Goal: Information Seeking & Learning: Learn about a topic

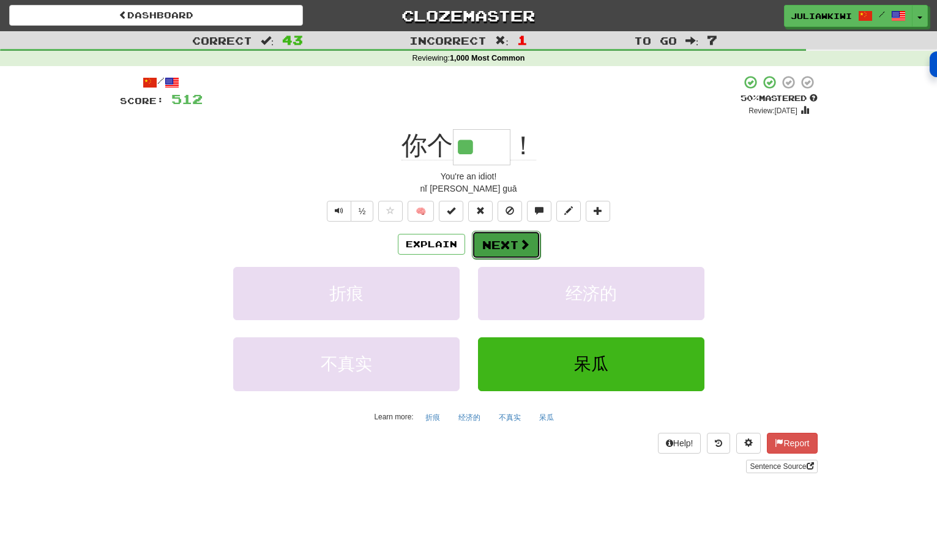
click at [514, 244] on button "Next" at bounding box center [506, 245] width 69 height 28
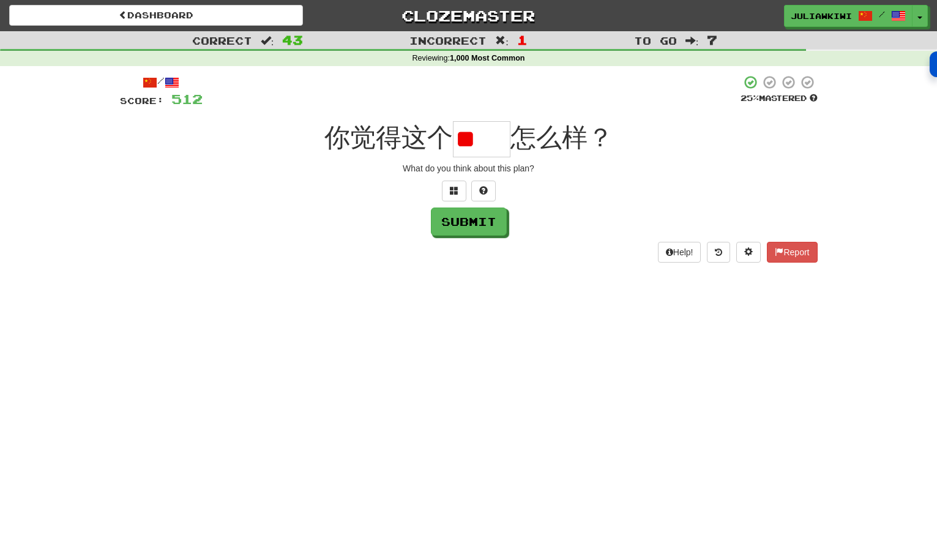
type input "*"
click at [482, 143] on input "text" at bounding box center [482, 139] width 58 height 36
type input "**"
click at [482, 234] on button "Submit" at bounding box center [469, 222] width 76 height 28
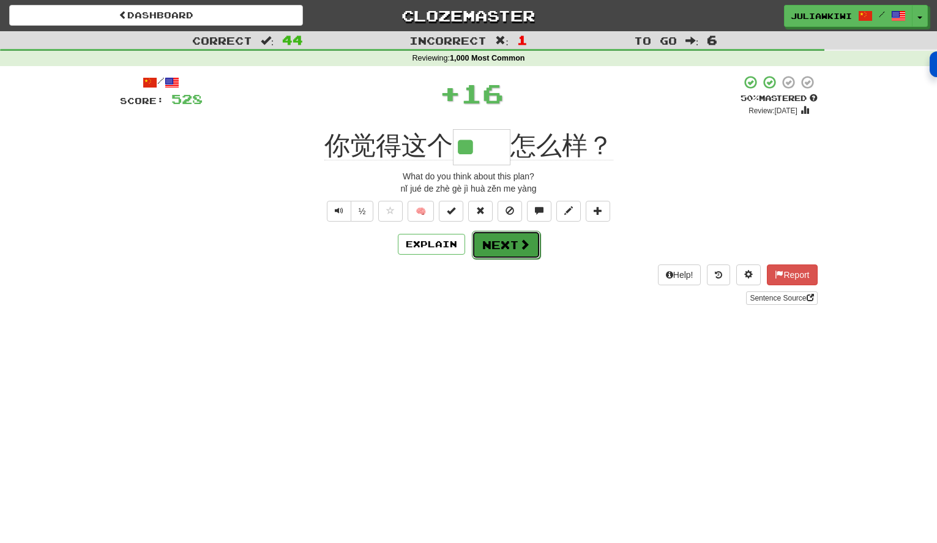
click at [519, 240] on span at bounding box center [524, 244] width 11 height 11
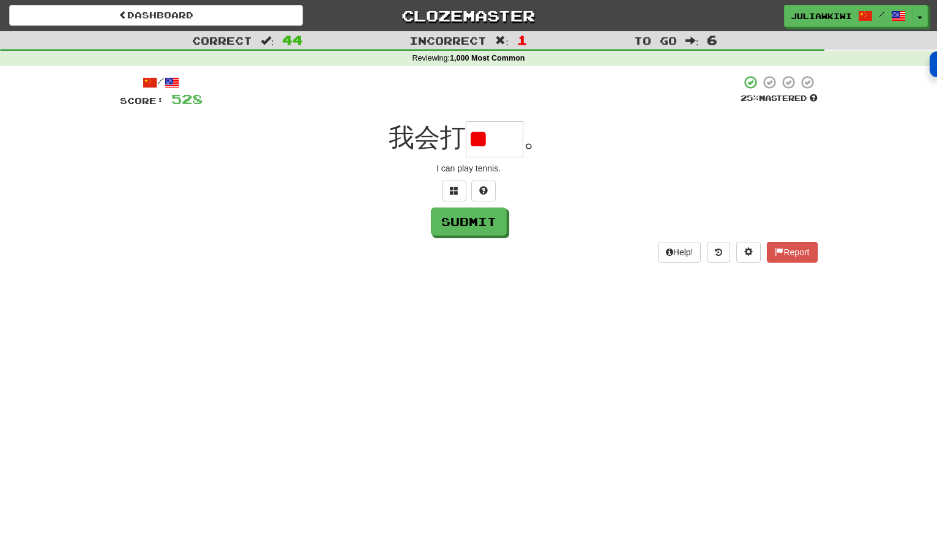
type input "*"
type input "**"
click at [483, 224] on button "Submit" at bounding box center [469, 222] width 76 height 28
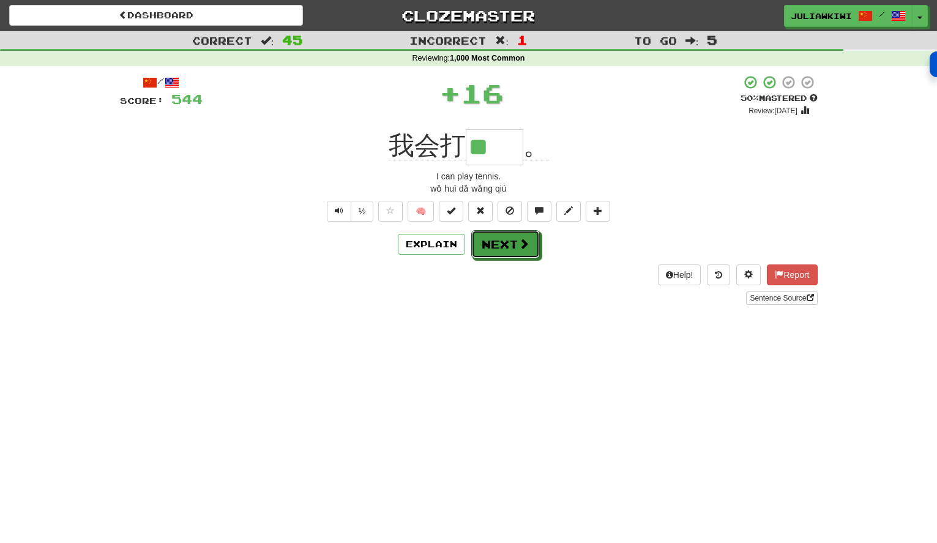
click at [501, 242] on button "Next" at bounding box center [505, 244] width 69 height 28
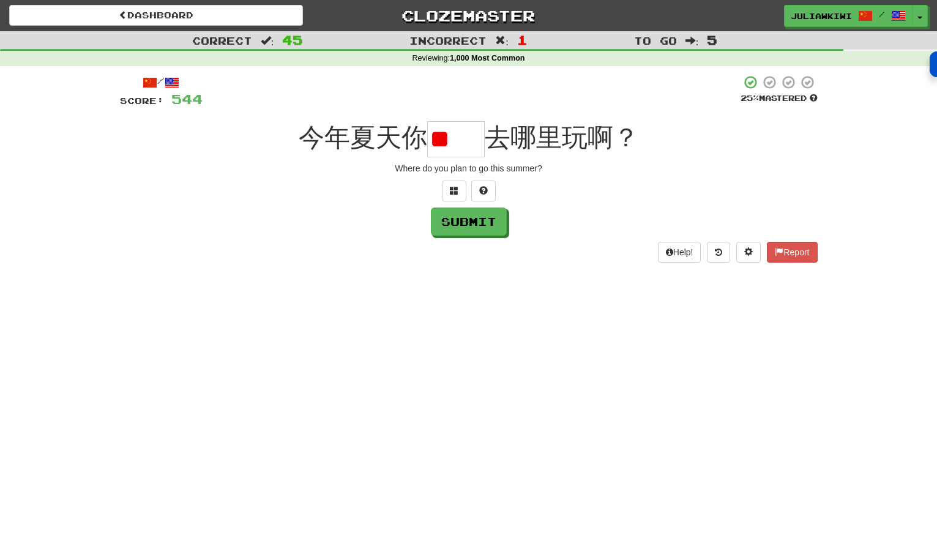
type input "*"
drag, startPoint x: 456, startPoint y: 129, endPoint x: 438, endPoint y: 129, distance: 18.4
click at [438, 129] on input "**" at bounding box center [456, 139] width 58 height 36
type input "*"
click at [449, 188] on button at bounding box center [454, 191] width 24 height 21
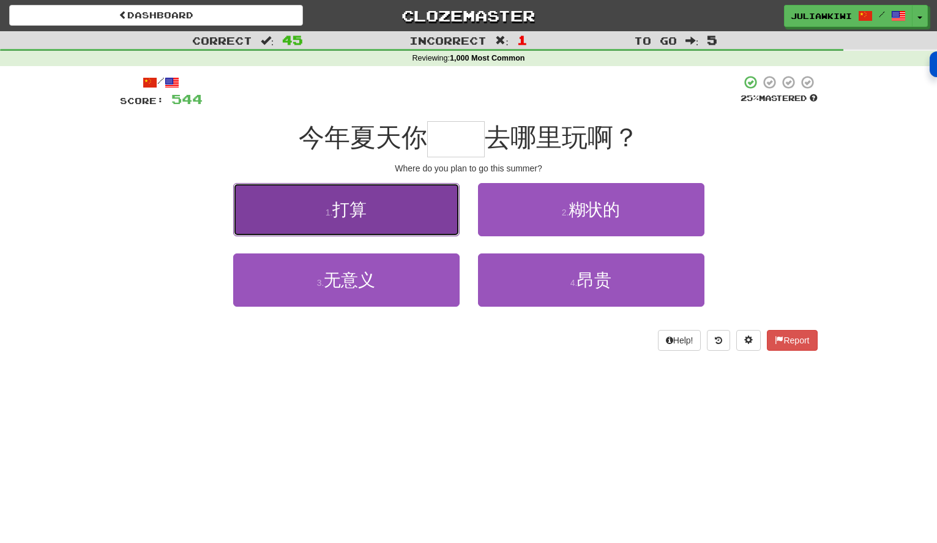
click at [356, 201] on span "打算" at bounding box center [349, 209] width 34 height 19
type input "**"
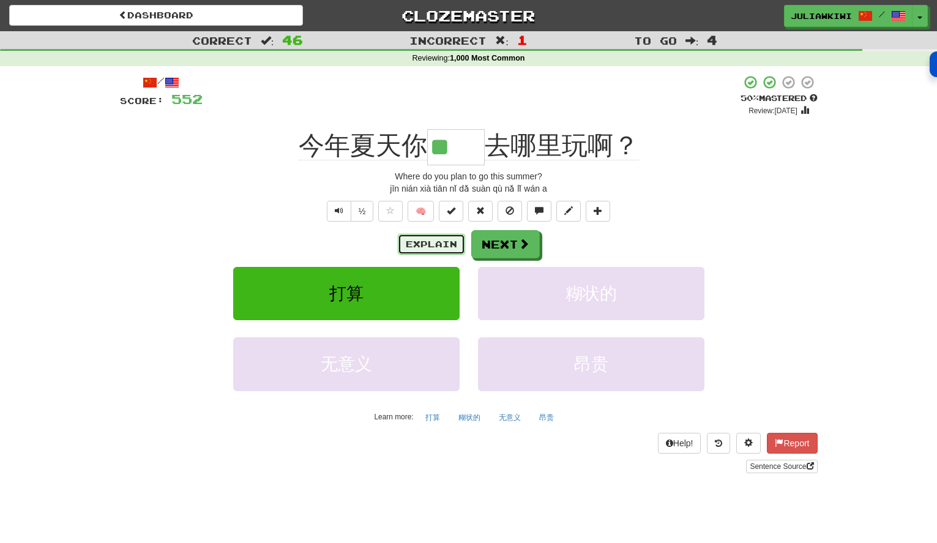
click at [425, 242] on button "Explain" at bounding box center [431, 244] width 67 height 21
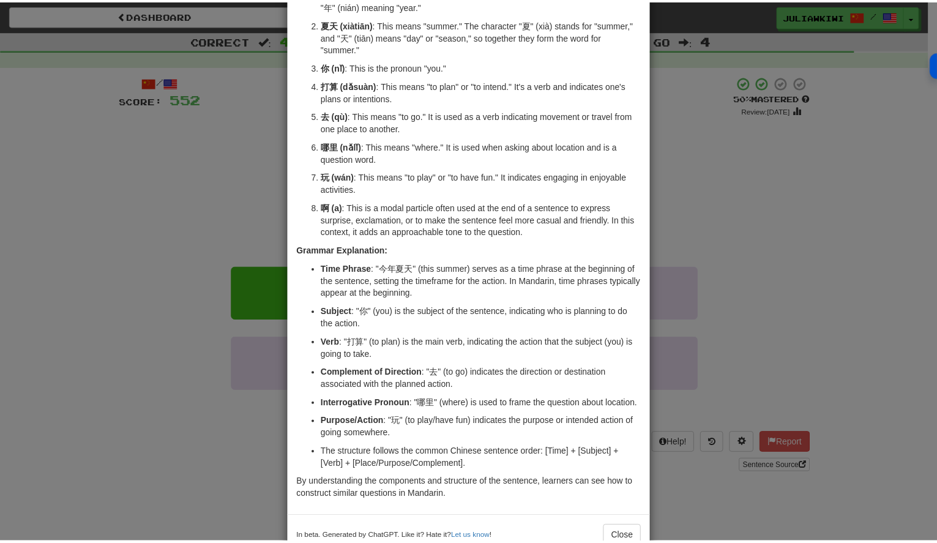
scroll to position [122, 0]
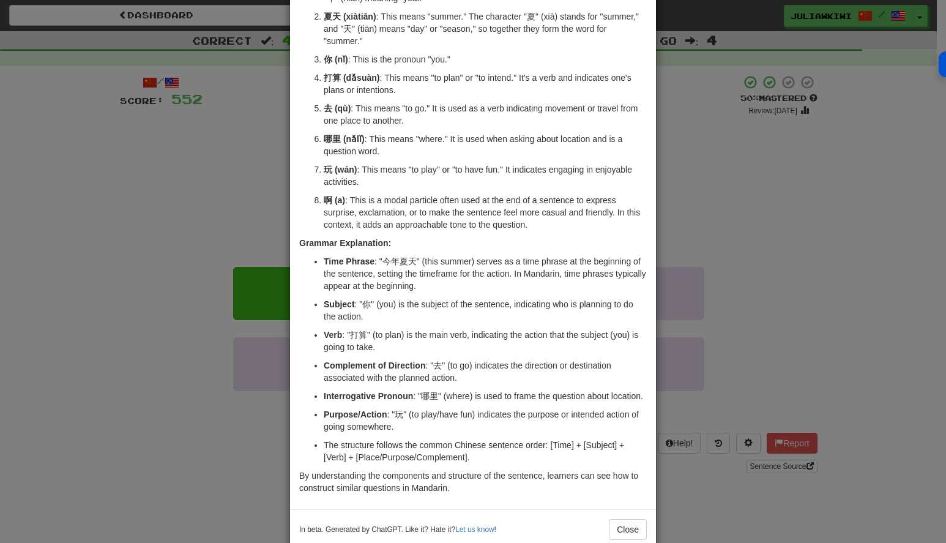
click at [775, 159] on div "× Explanation The sentence "今年夏天你打算去哪里玩啊？" is a question in Mandarin Chinese th…" at bounding box center [473, 271] width 946 height 543
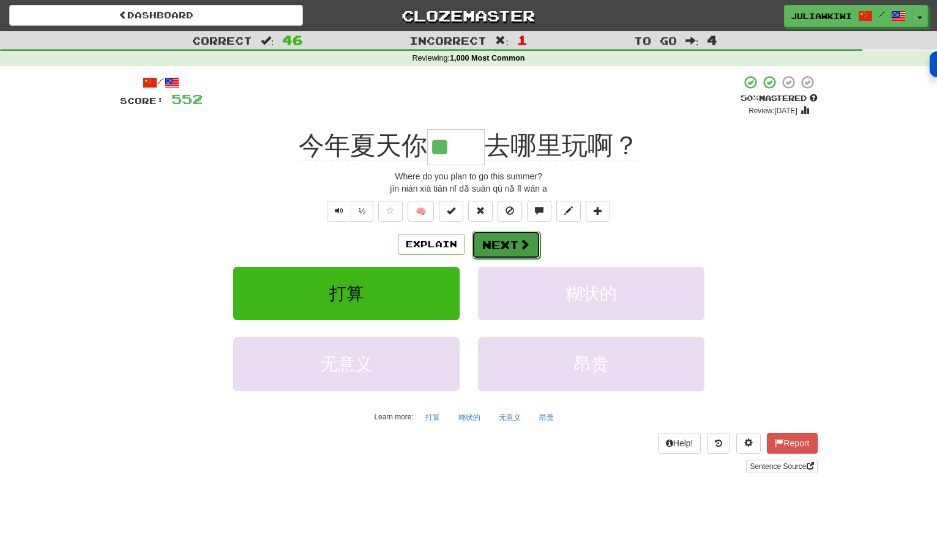
click at [496, 241] on button "Next" at bounding box center [506, 245] width 69 height 28
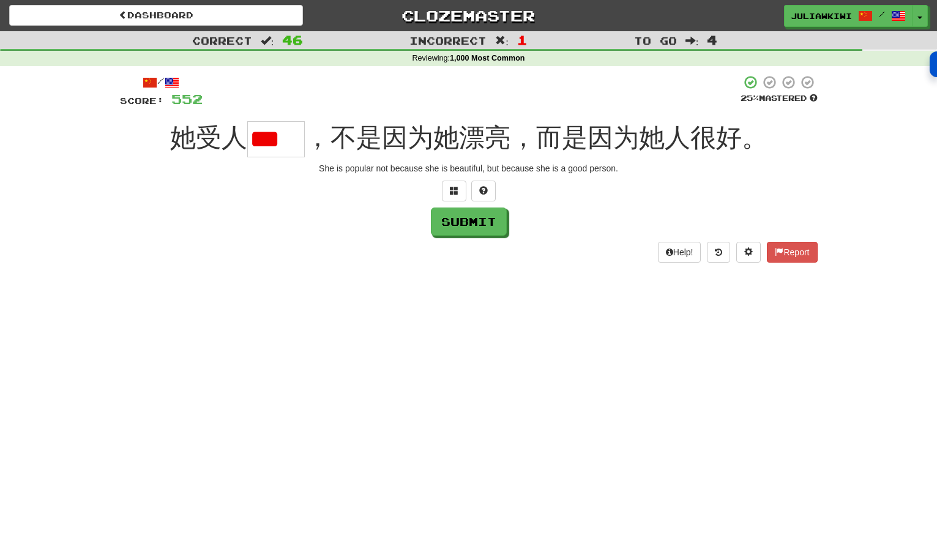
scroll to position [0, 0]
type input "*"
click at [455, 187] on span at bounding box center [454, 190] width 9 height 9
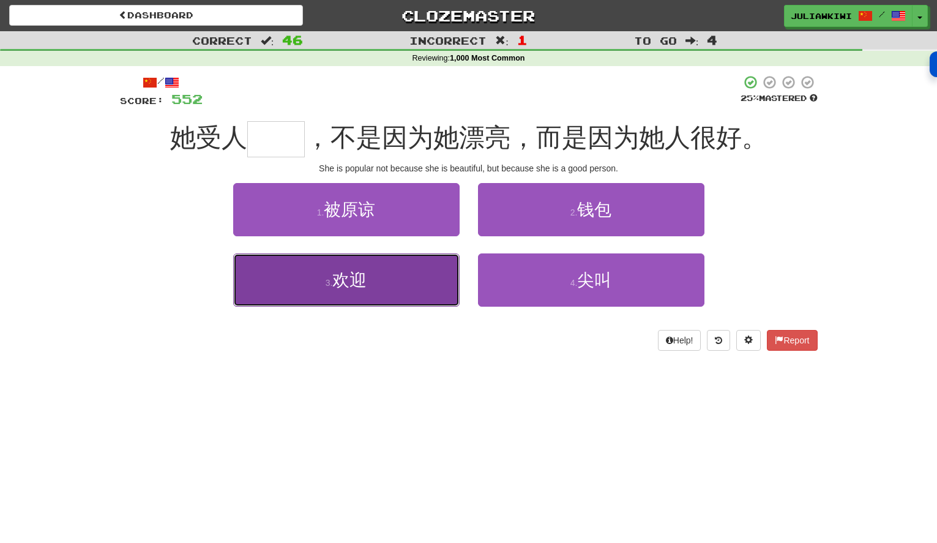
click at [346, 282] on span "欢迎" at bounding box center [349, 279] width 34 height 19
type input "**"
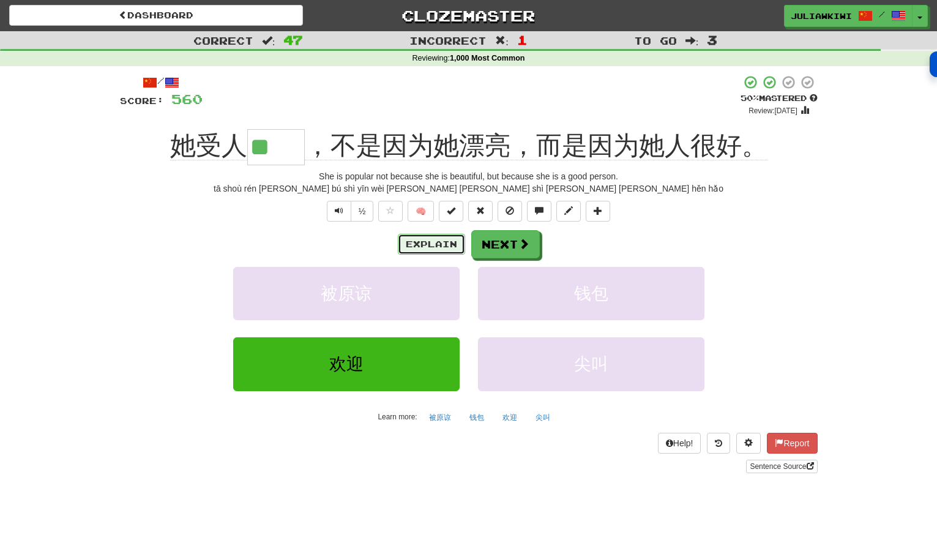
click at [439, 244] on button "Explain" at bounding box center [431, 244] width 67 height 21
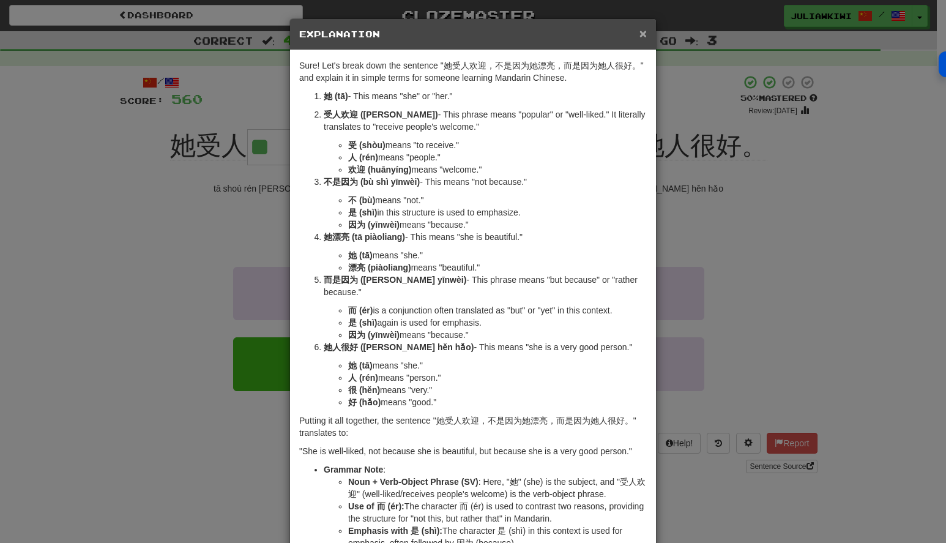
click at [640, 32] on span "×" at bounding box center [642, 33] width 7 height 14
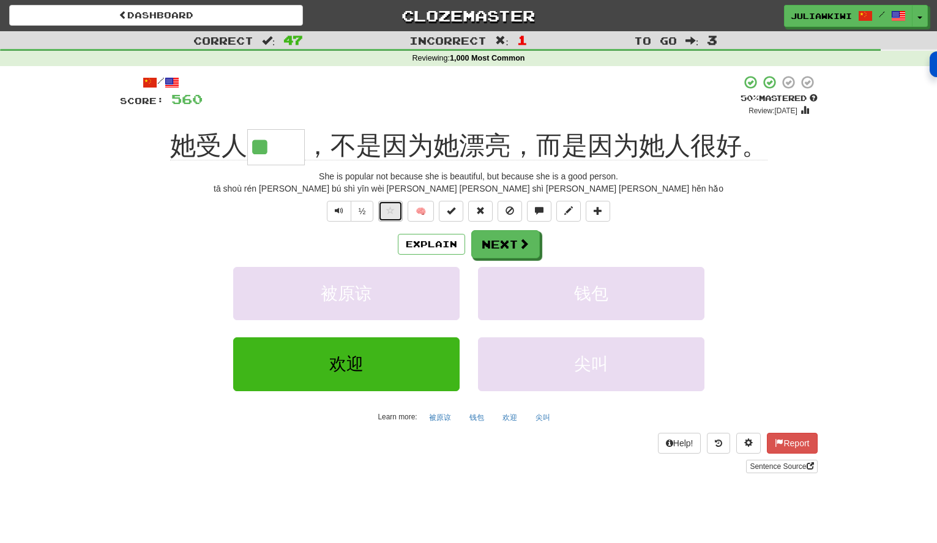
click at [394, 213] on span at bounding box center [390, 210] width 9 height 9
click at [498, 243] on button "Next" at bounding box center [506, 245] width 69 height 28
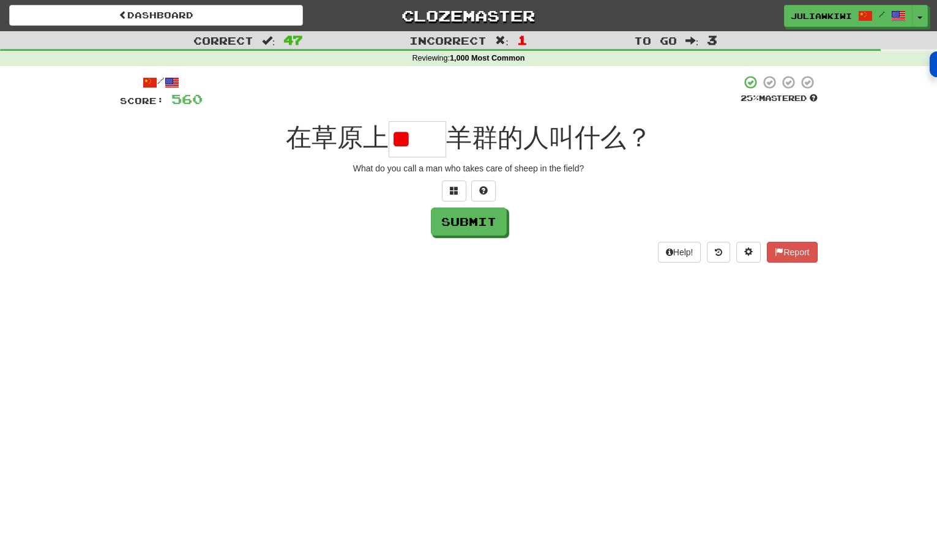
type input "*"
click at [452, 190] on span at bounding box center [454, 190] width 9 height 9
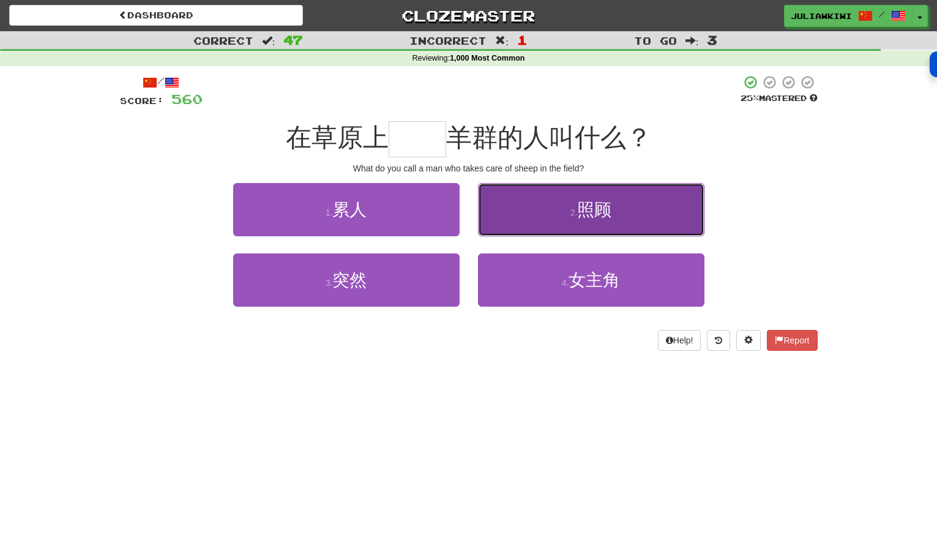
click at [583, 210] on span "照顾" at bounding box center [594, 209] width 34 height 19
type input "**"
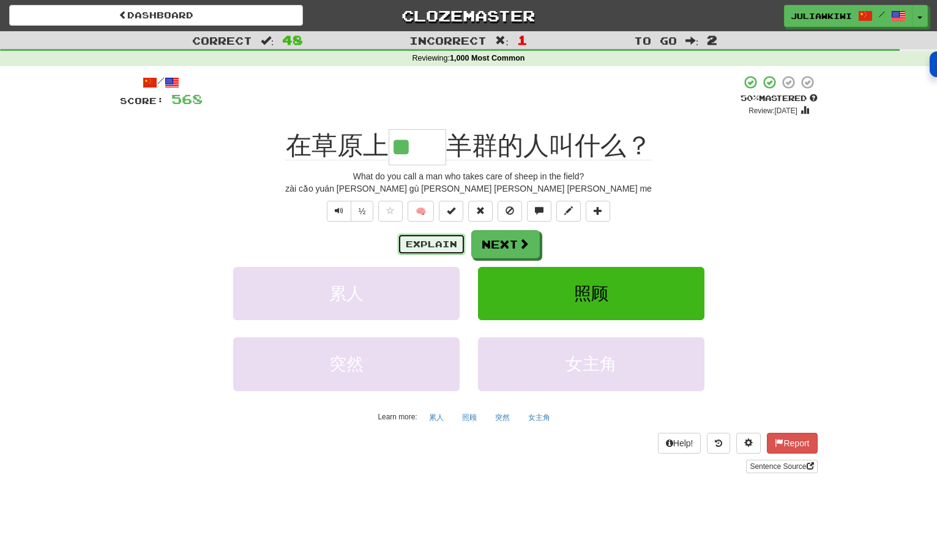
click at [416, 244] on button "Explain" at bounding box center [431, 244] width 67 height 21
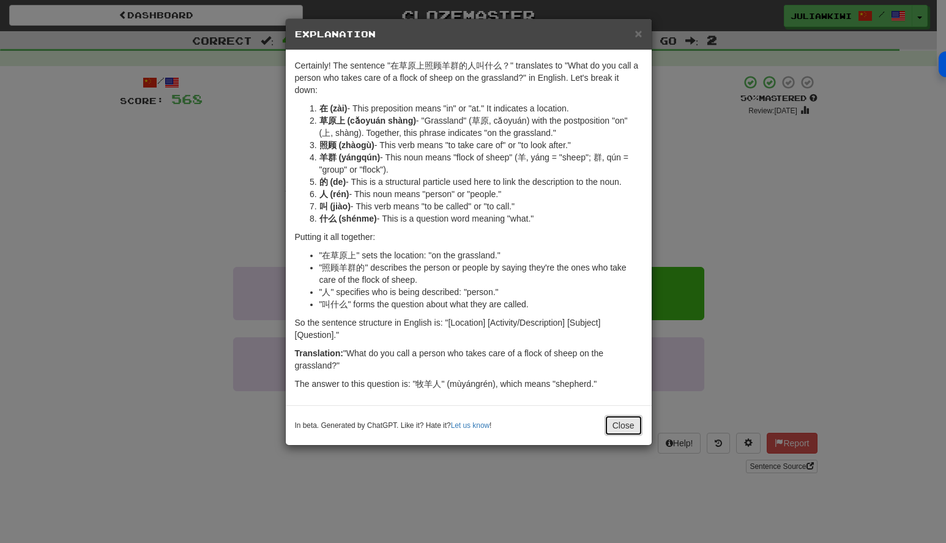
click at [636, 426] on button "Close" at bounding box center [624, 425] width 38 height 21
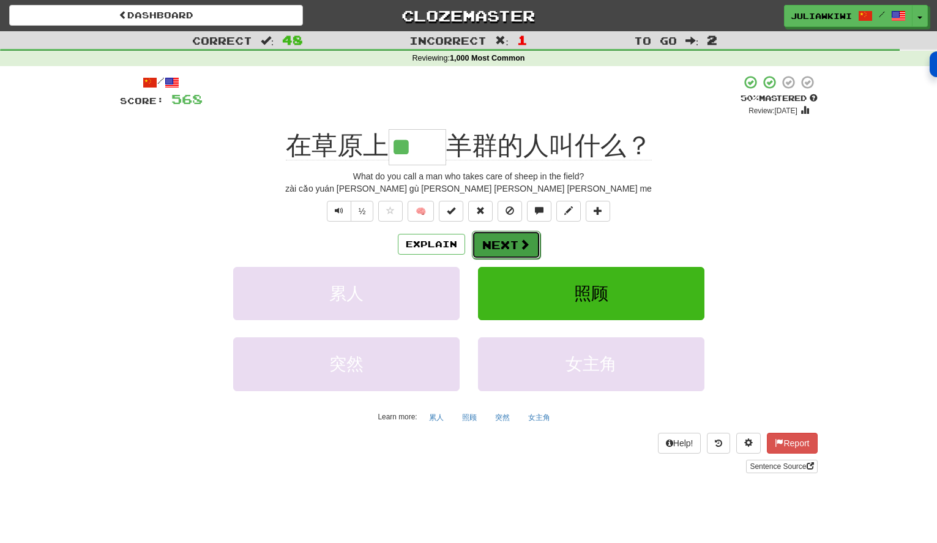
click at [507, 244] on button "Next" at bounding box center [506, 245] width 69 height 28
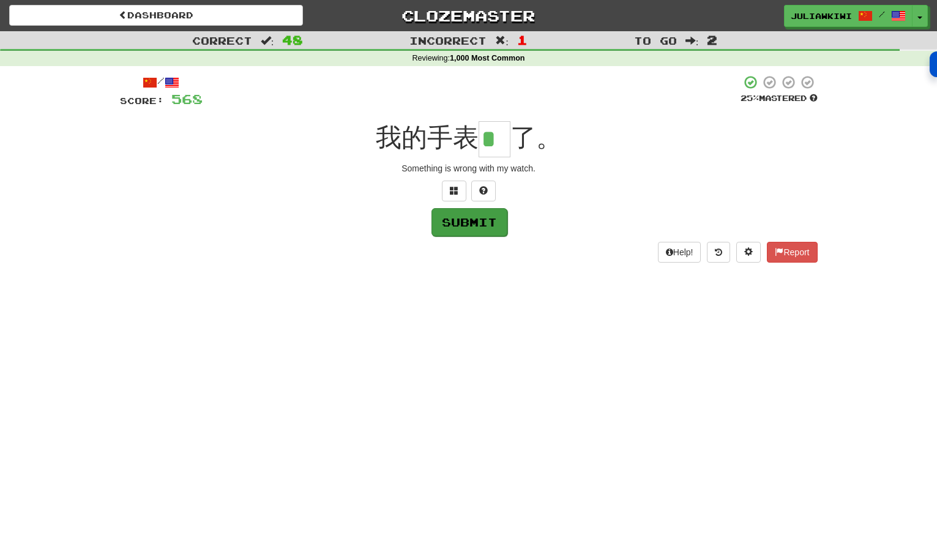
type input "*"
click at [471, 223] on button "Submit" at bounding box center [469, 222] width 76 height 28
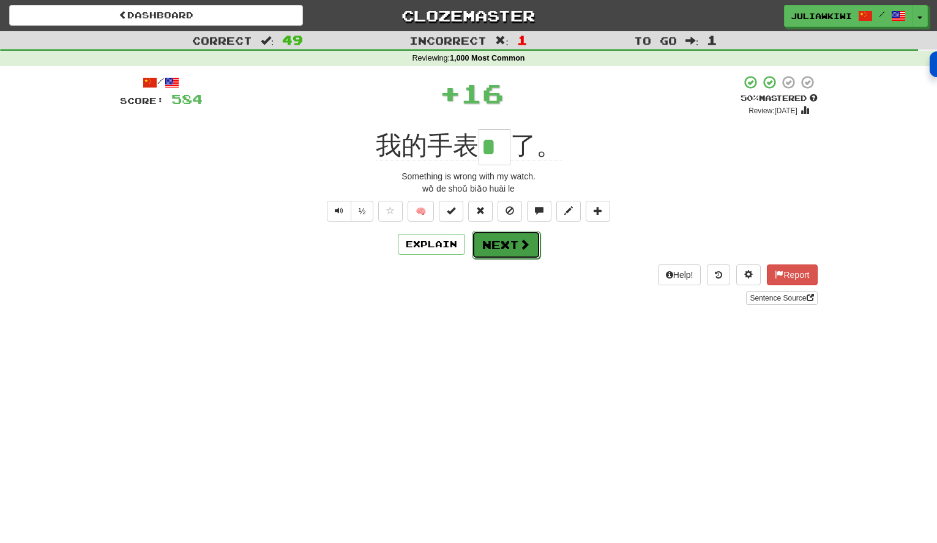
click at [520, 249] on span at bounding box center [524, 244] width 11 height 11
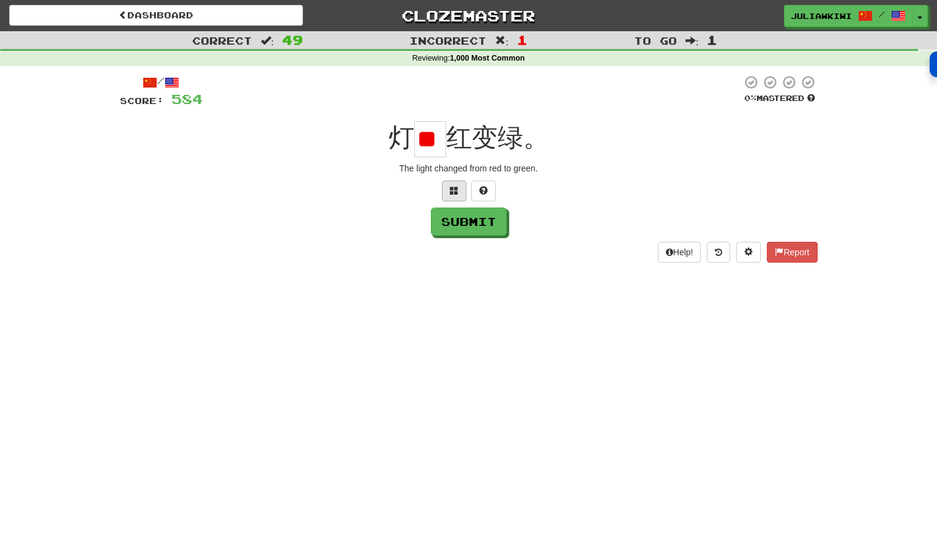
type input "*"
click at [455, 190] on span at bounding box center [454, 190] width 9 height 9
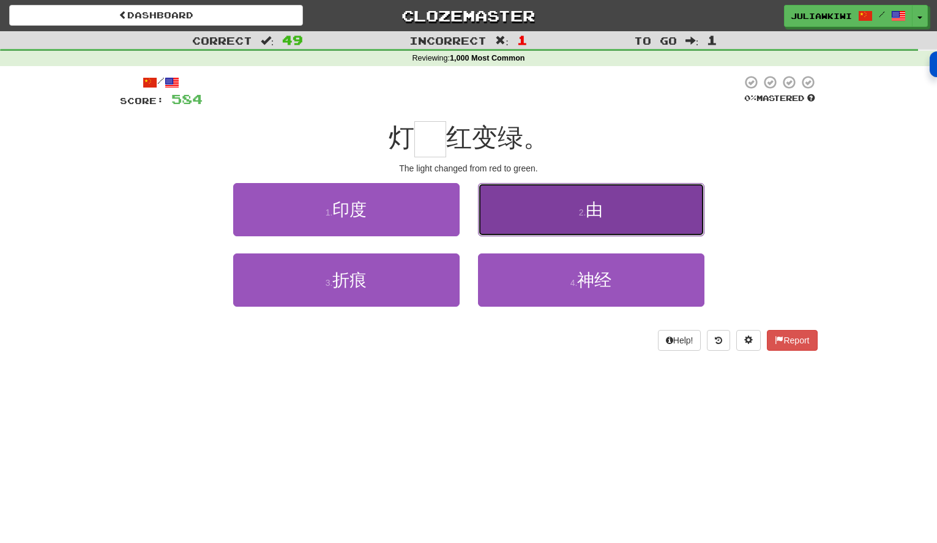
click at [594, 209] on span "由" at bounding box center [594, 209] width 17 height 19
type input "*"
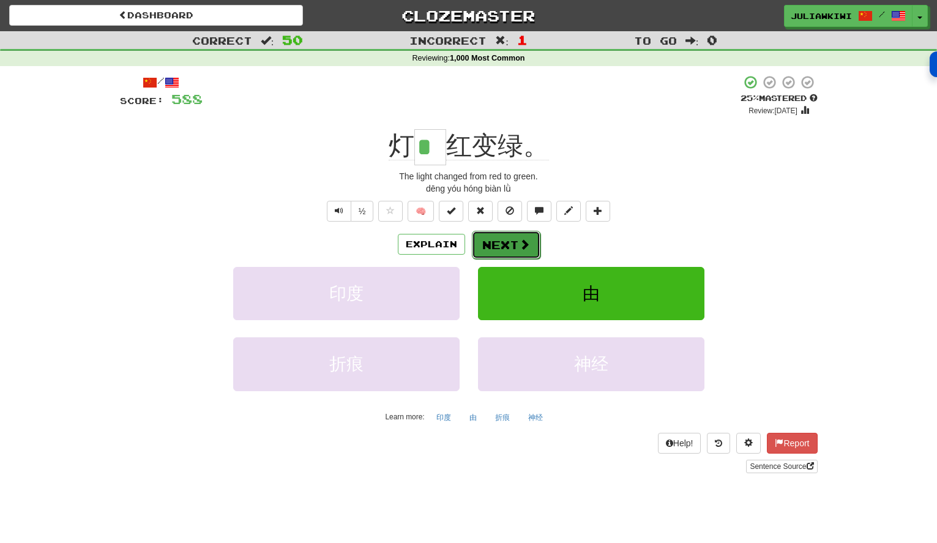
click at [490, 240] on button "Next" at bounding box center [506, 245] width 69 height 28
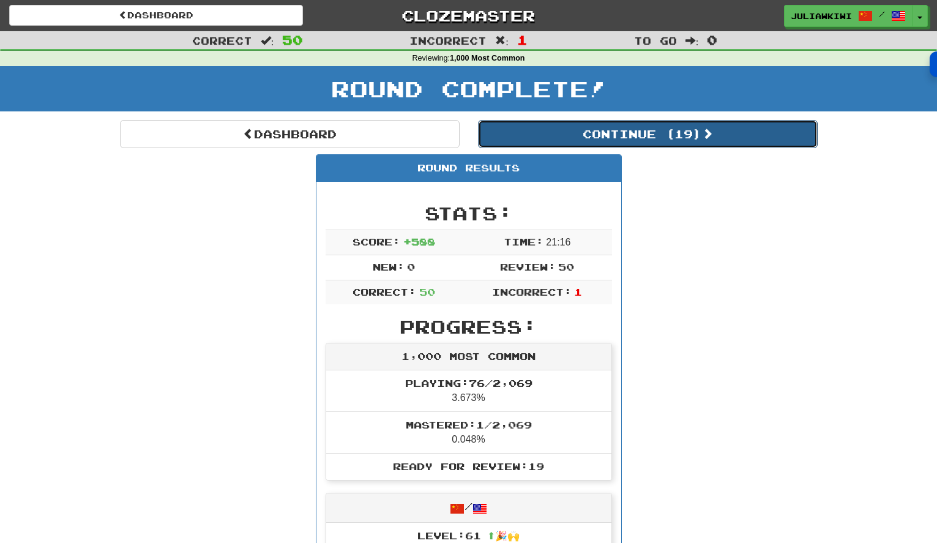
click at [584, 136] on button "Continue ( 19 )" at bounding box center [648, 134] width 340 height 28
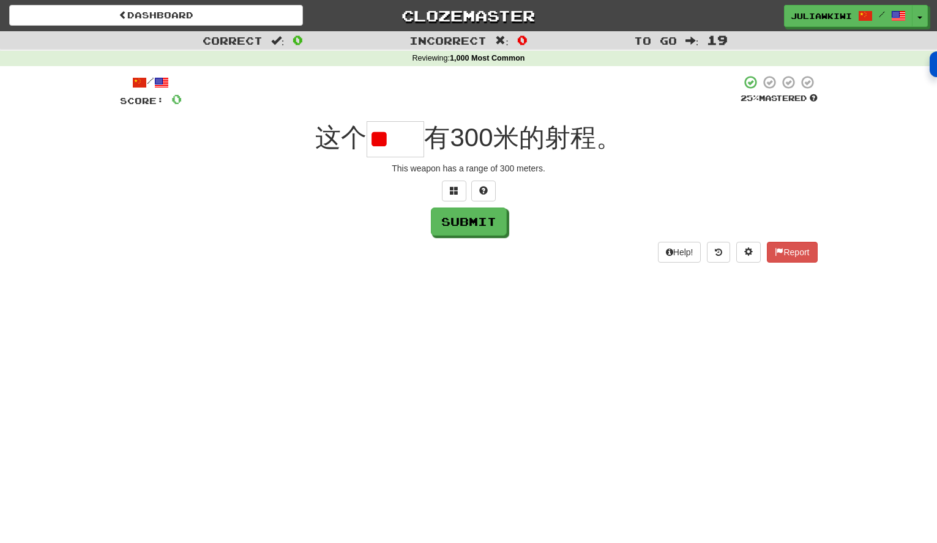
type input "*"
click at [460, 195] on button at bounding box center [454, 191] width 24 height 21
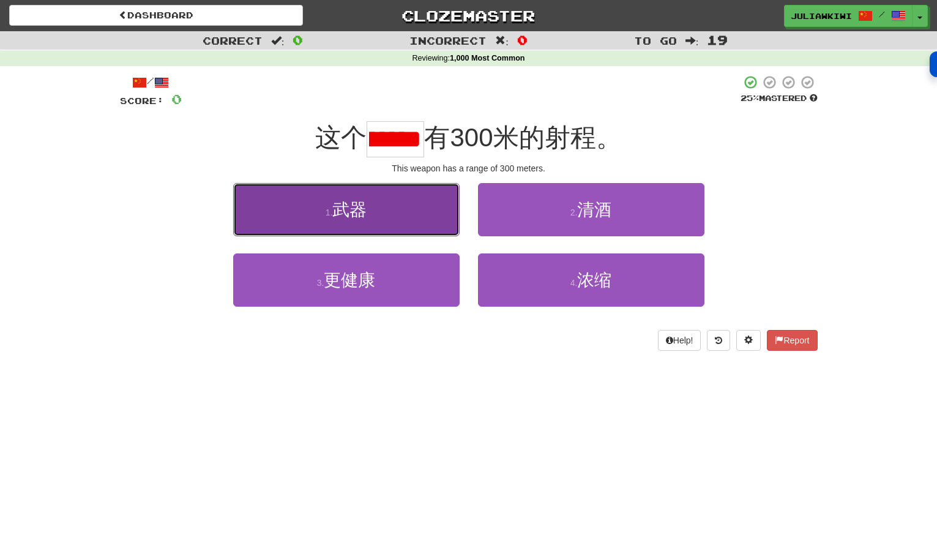
scroll to position [0, 0]
click at [362, 211] on span "武器" at bounding box center [349, 209] width 34 height 19
type input "**"
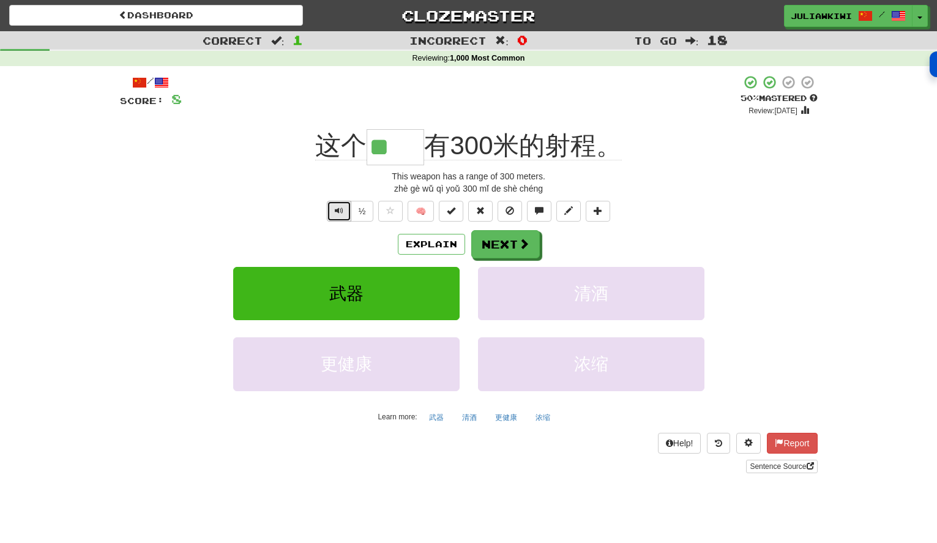
click at [338, 212] on span "Text-to-speech controls" at bounding box center [339, 210] width 9 height 9
click at [434, 244] on button "Explain" at bounding box center [431, 244] width 67 height 21
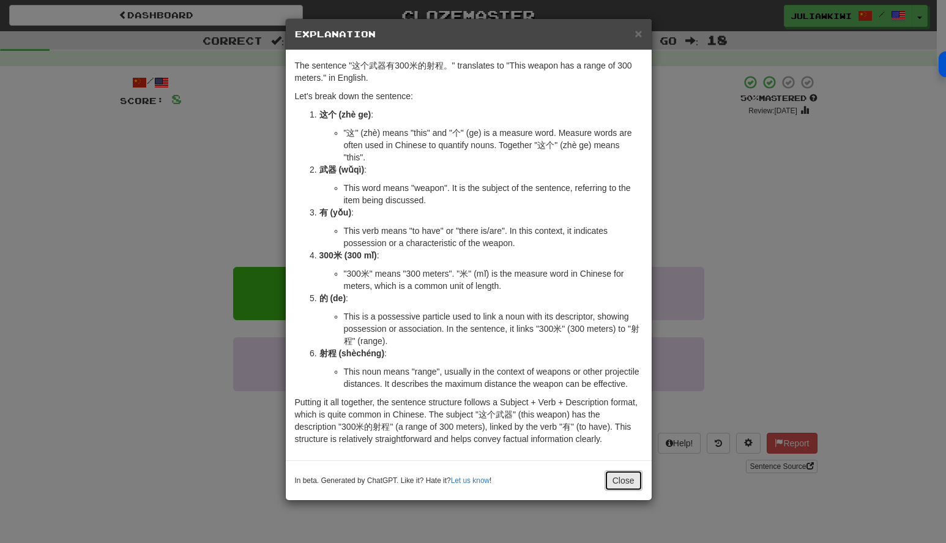
click at [622, 473] on button "Close" at bounding box center [624, 480] width 38 height 21
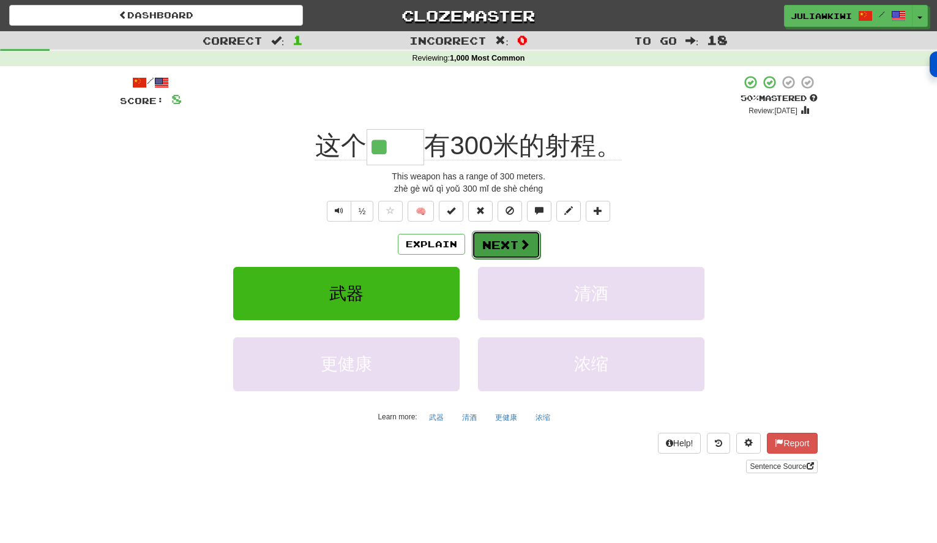
click at [524, 244] on span at bounding box center [524, 244] width 11 height 11
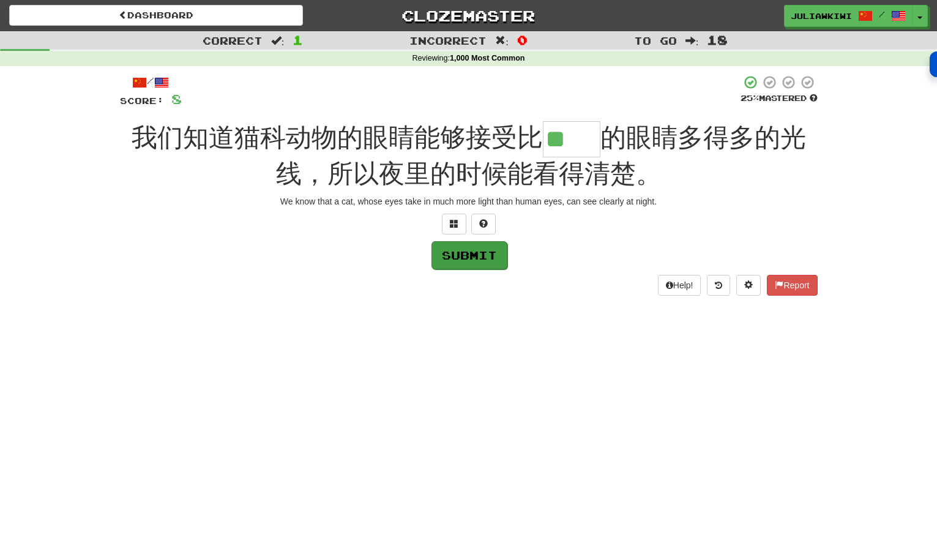
type input "**"
click at [468, 258] on button "Submit" at bounding box center [469, 255] width 76 height 28
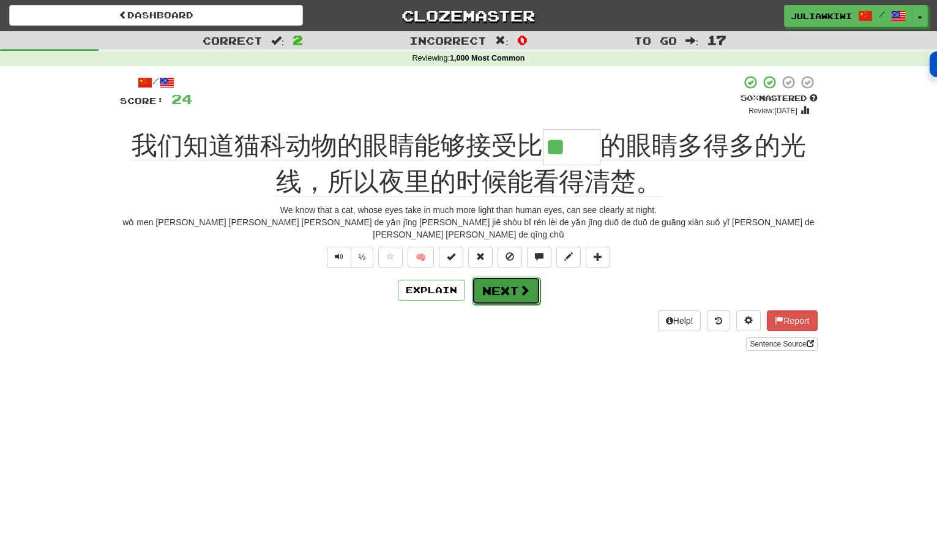
click at [507, 277] on button "Next" at bounding box center [506, 291] width 69 height 28
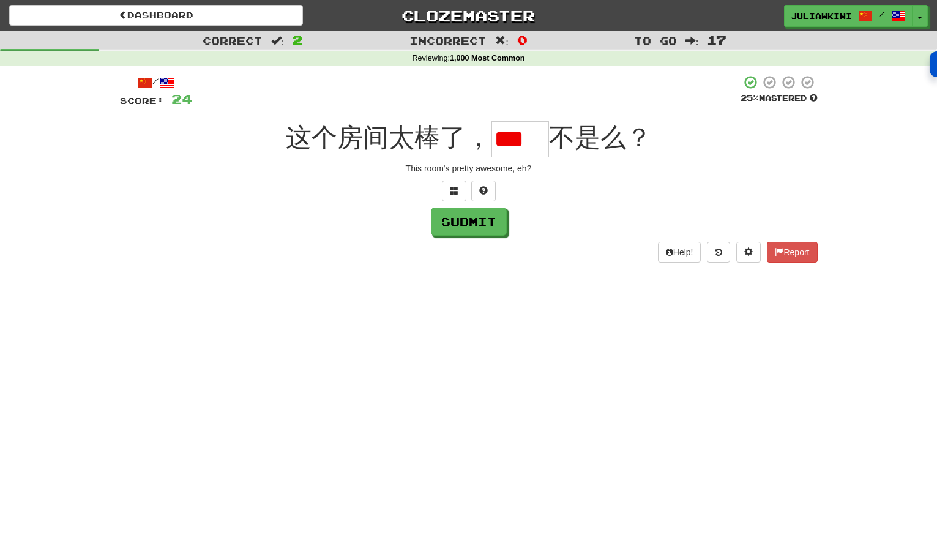
type input "*"
click at [455, 190] on span at bounding box center [454, 190] width 9 height 9
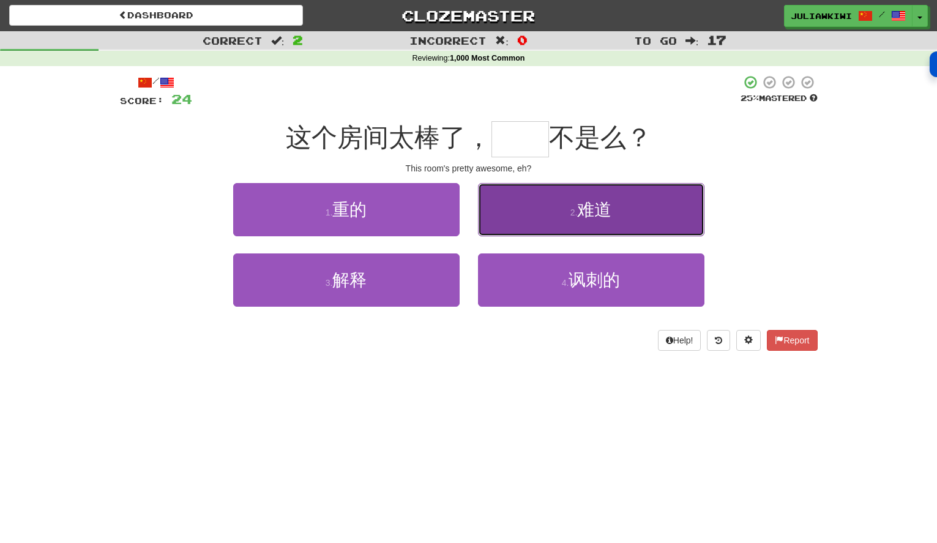
click at [607, 210] on span "难道" at bounding box center [594, 209] width 34 height 19
type input "**"
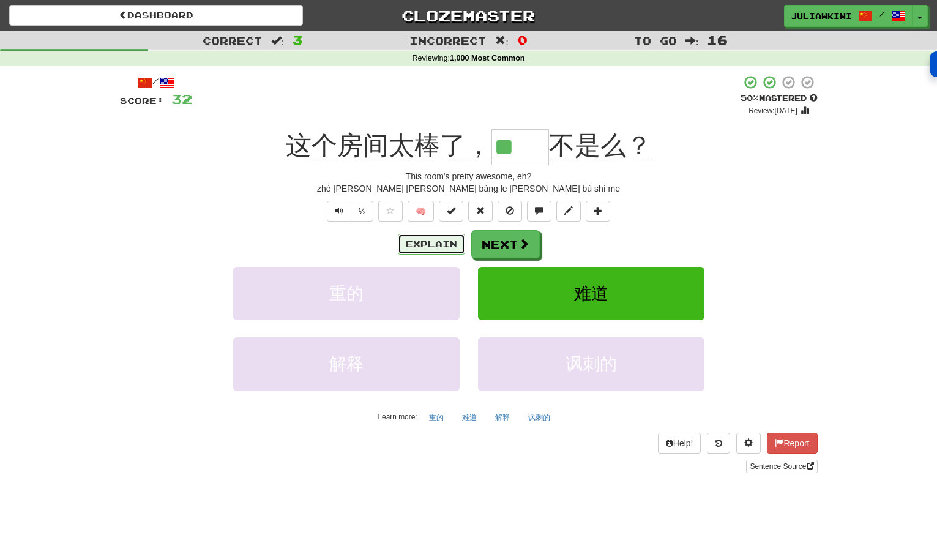
click at [409, 242] on button "Explain" at bounding box center [431, 244] width 67 height 21
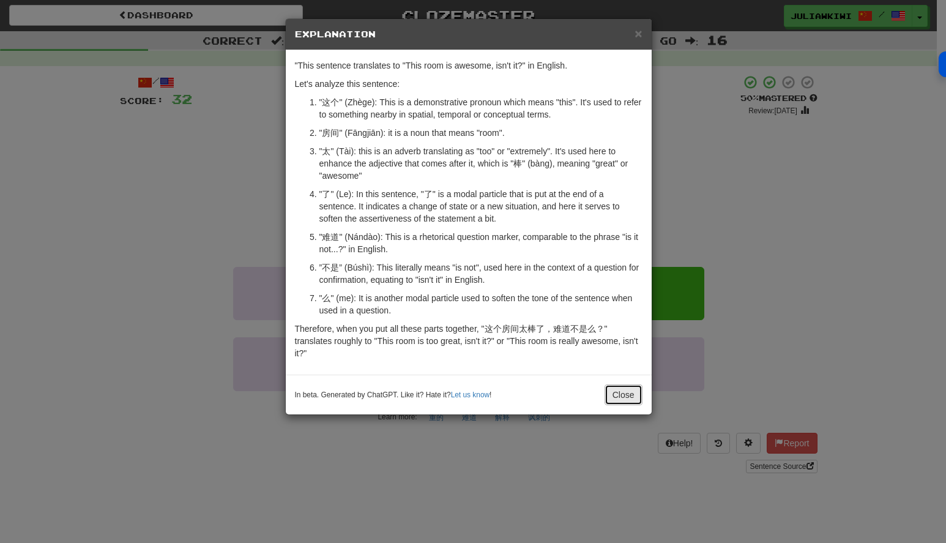
click at [617, 394] on button "Close" at bounding box center [624, 394] width 38 height 21
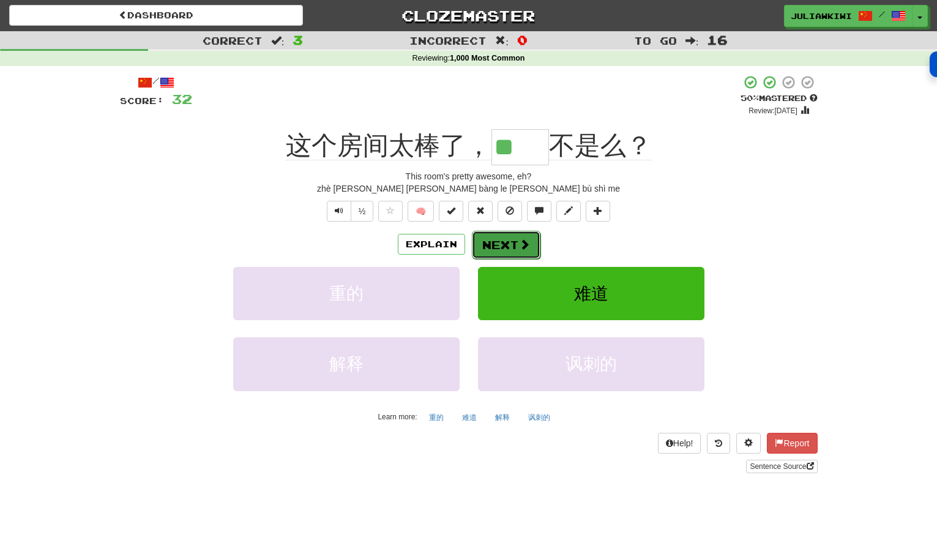
click at [502, 250] on button "Next" at bounding box center [506, 245] width 69 height 28
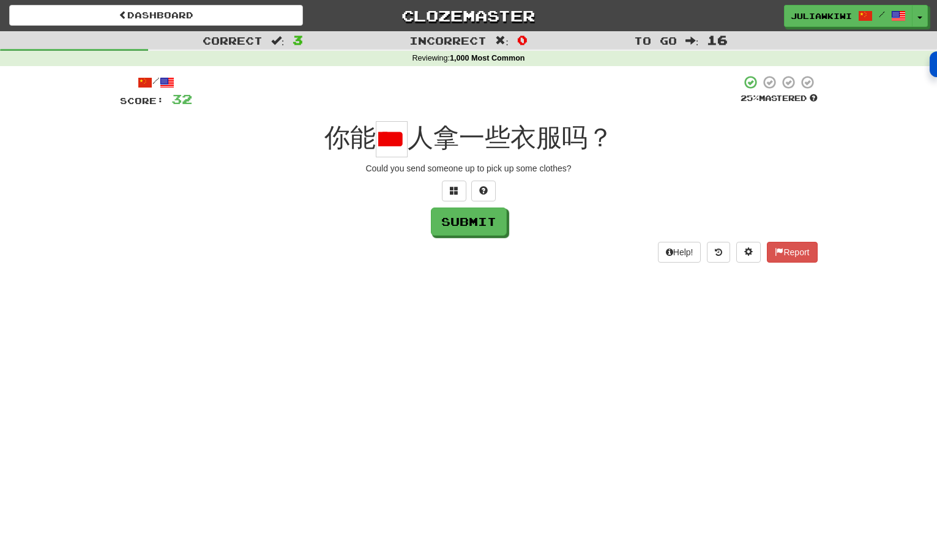
scroll to position [0, 29]
type input "*"
click at [463, 192] on button at bounding box center [454, 191] width 24 height 21
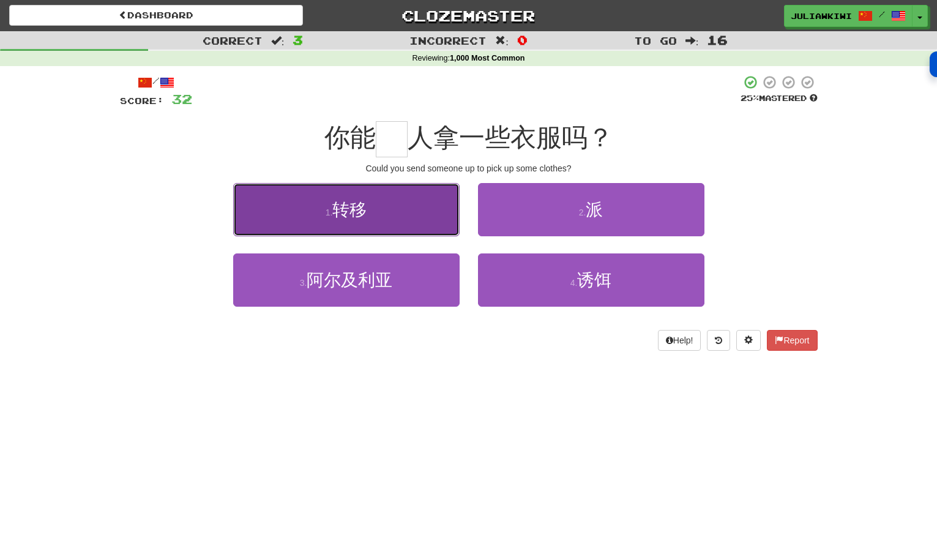
click at [355, 212] on span "转移" at bounding box center [349, 209] width 34 height 19
type input "*"
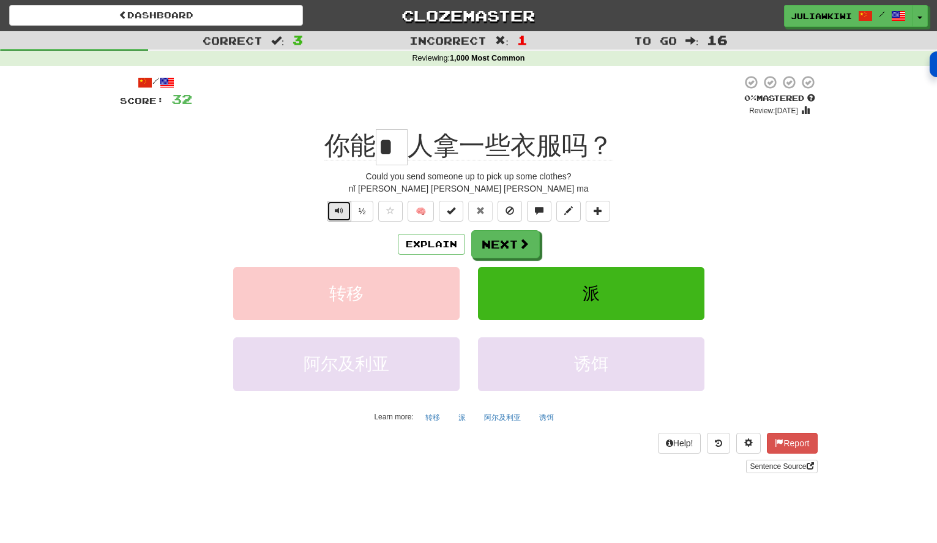
click at [345, 212] on button "Text-to-speech controls" at bounding box center [339, 211] width 24 height 21
click at [431, 245] on button "Explain" at bounding box center [431, 244] width 67 height 21
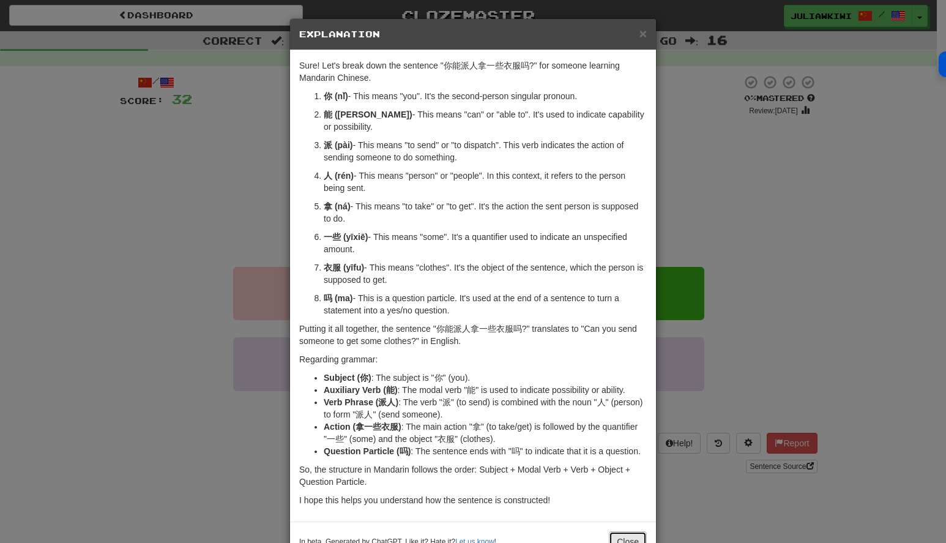
click at [616, 531] on button "Close" at bounding box center [628, 541] width 38 height 21
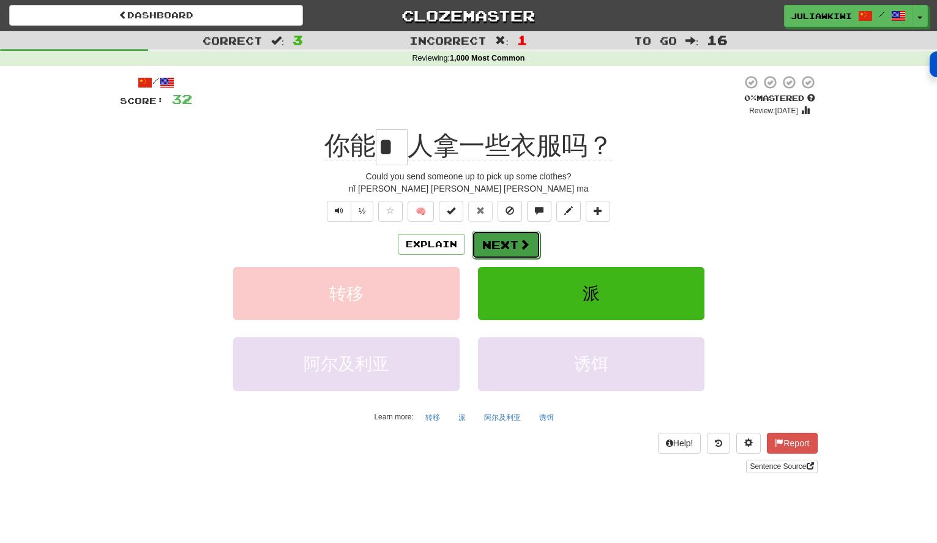
click at [490, 244] on button "Next" at bounding box center [506, 245] width 69 height 28
